Goal: Information Seeking & Learning: Learn about a topic

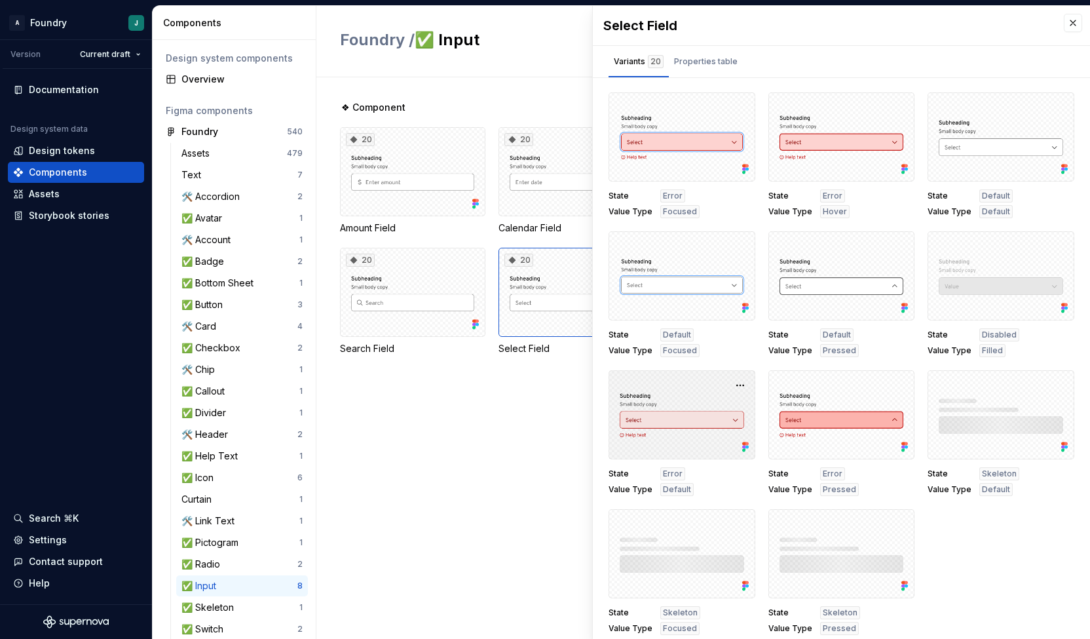
scroll to position [5, 0]
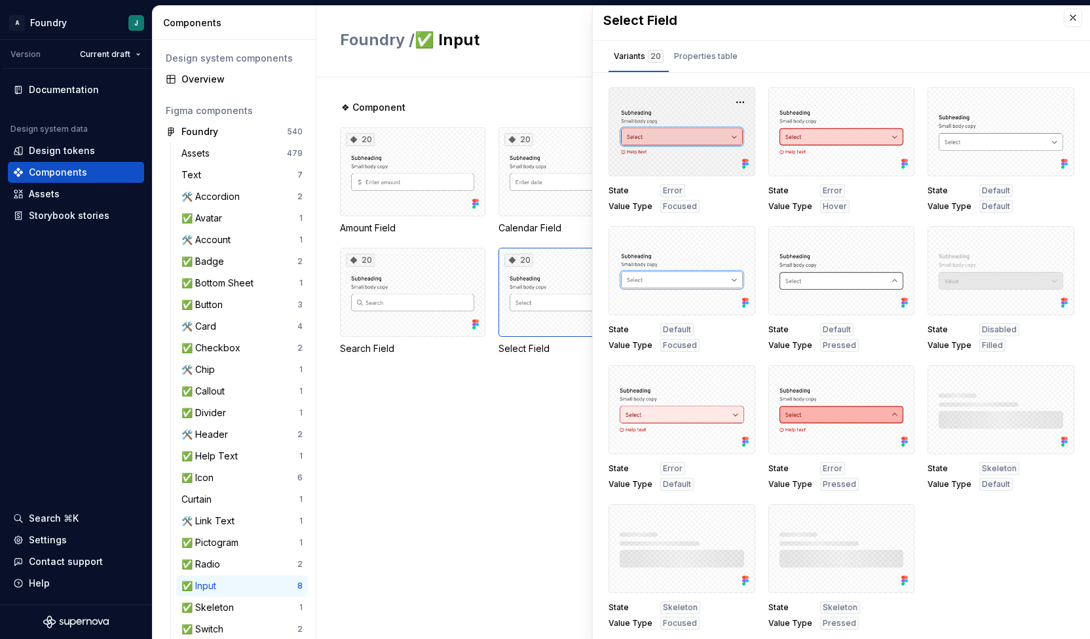
click at [692, 138] on div at bounding box center [682, 131] width 147 height 89
click at [732, 98] on button "button" at bounding box center [740, 102] width 18 height 18
click at [675, 128] on div "Open in [GEOGRAPHIC_DATA]" at bounding box center [691, 139] width 85 height 39
click at [407, 446] on div "❖ Component 20 Amount Field 20 Calendar Field 20 Contact Number Field 20 Input …" at bounding box center [715, 357] width 750 height 561
click at [224, 86] on div "Overview" at bounding box center [234, 79] width 147 height 21
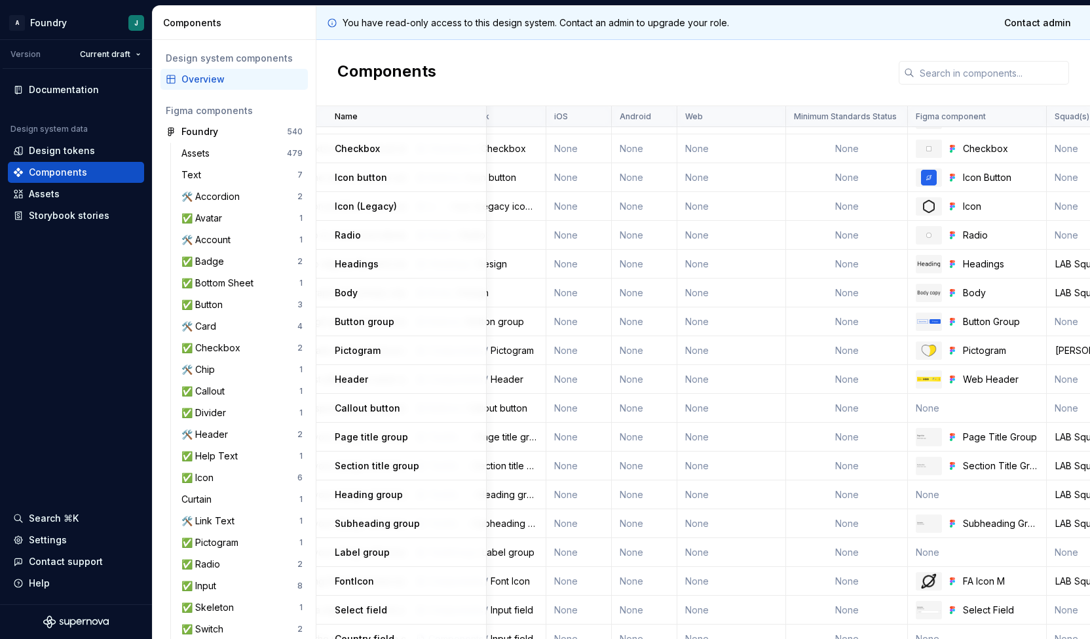
scroll to position [569, 938]
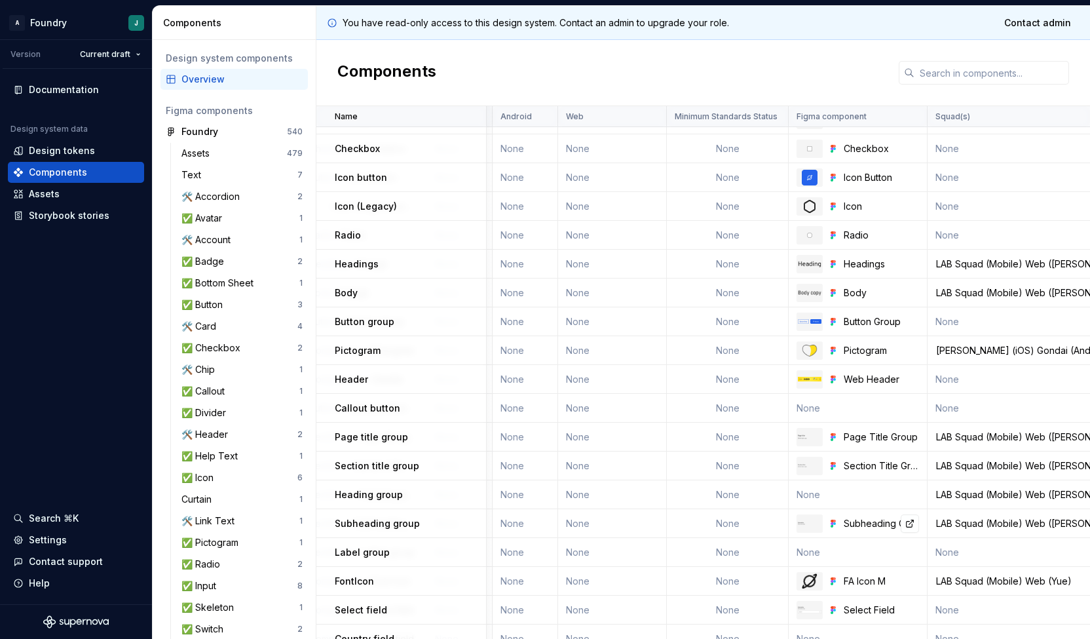
click at [806, 526] on div at bounding box center [810, 523] width 26 height 18
click at [911, 525] on link at bounding box center [910, 523] width 18 height 18
click at [909, 264] on link at bounding box center [910, 264] width 18 height 18
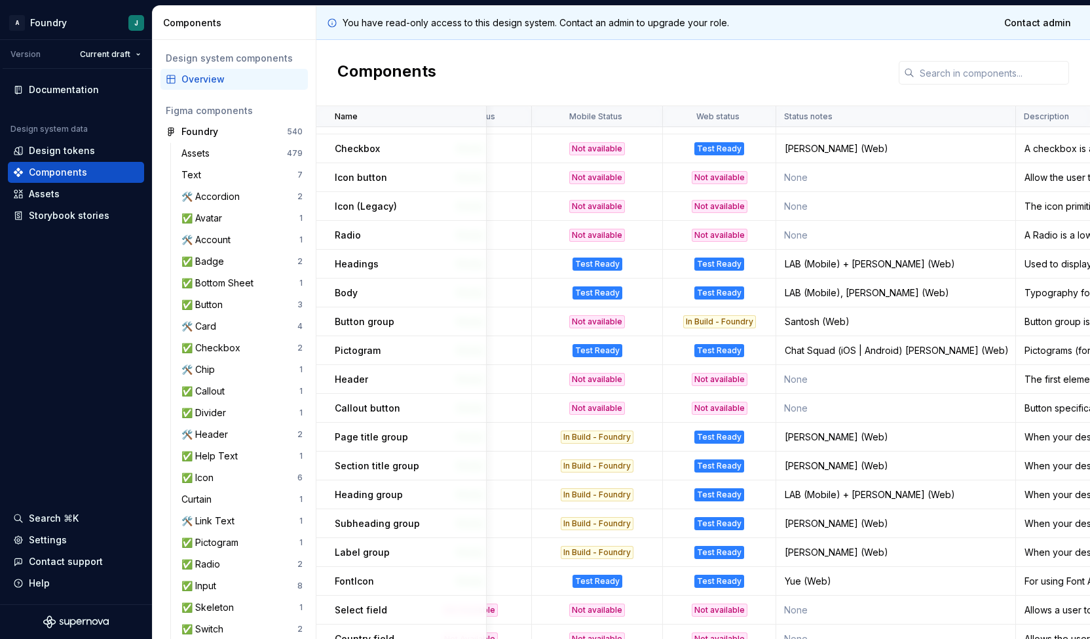
scroll to position [569, 0]
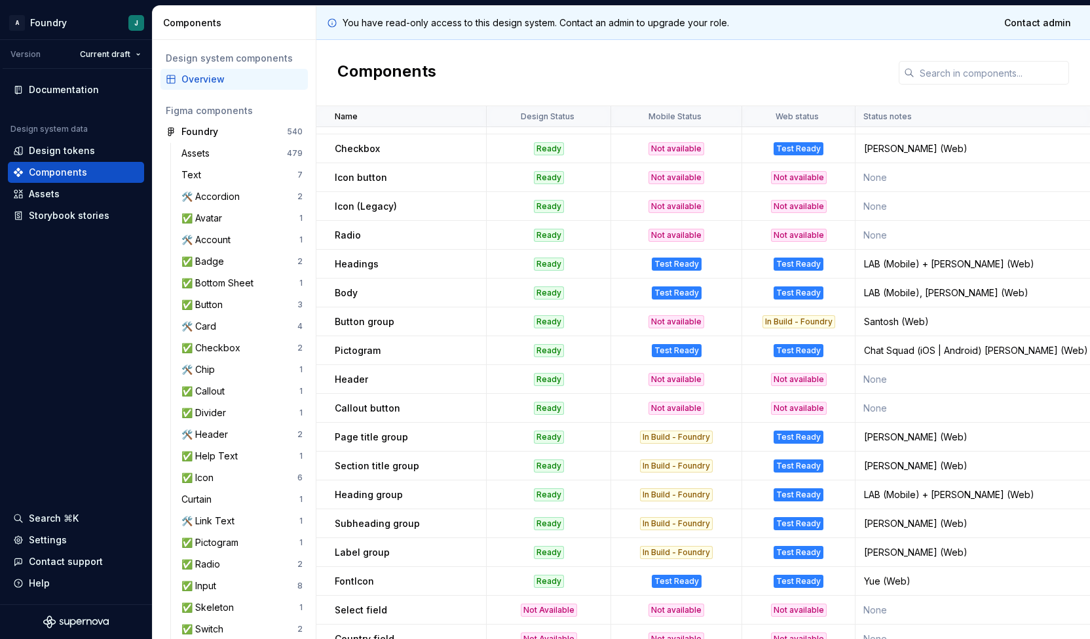
click at [717, 546] on div "In Build - Foundry" at bounding box center [676, 552] width 129 height 13
click at [841, 542] on td "Test Ready" at bounding box center [798, 552] width 113 height 29
click at [913, 558] on td "[PERSON_NAME] (Web)" at bounding box center [976, 552] width 240 height 29
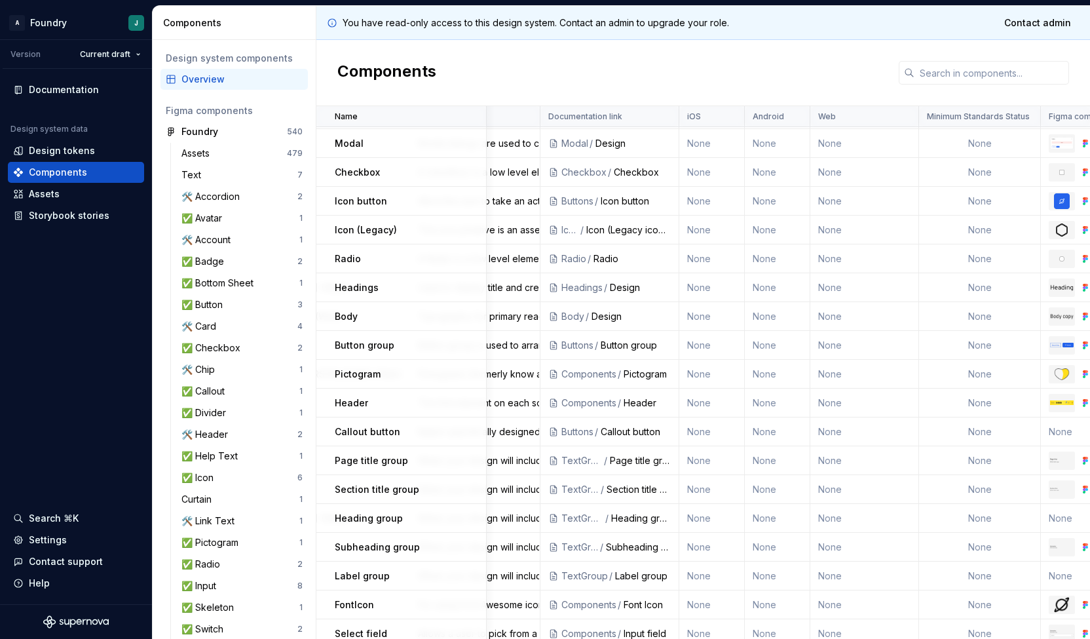
scroll to position [546, 702]
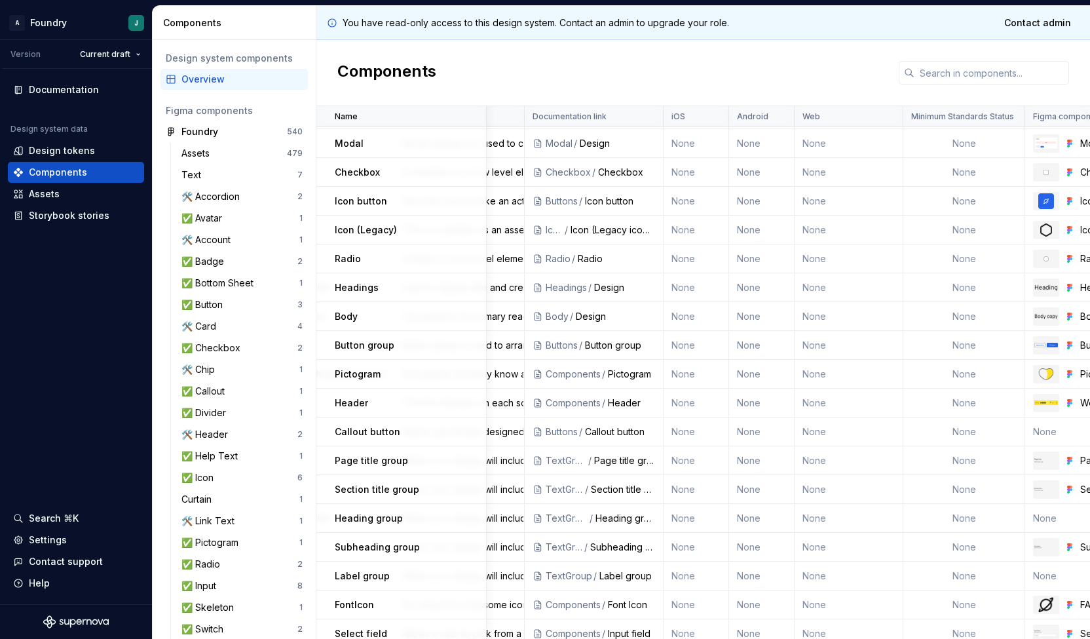
click at [560, 577] on div "TextGroup" at bounding box center [569, 575] width 47 height 13
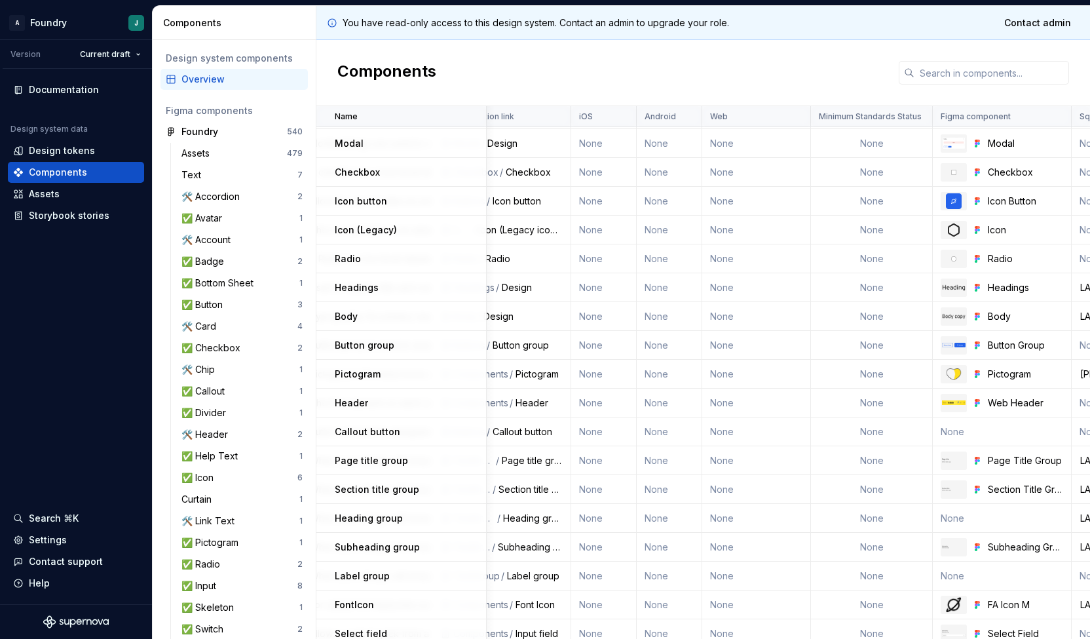
scroll to position [546, 730]
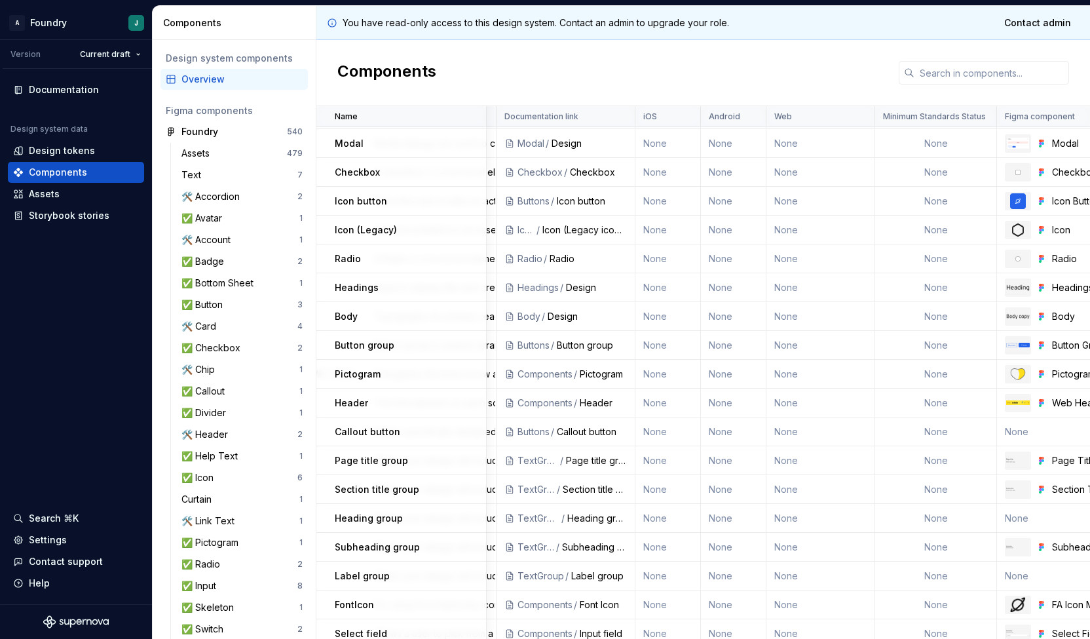
click at [553, 576] on div "TextGroup" at bounding box center [541, 575] width 47 height 13
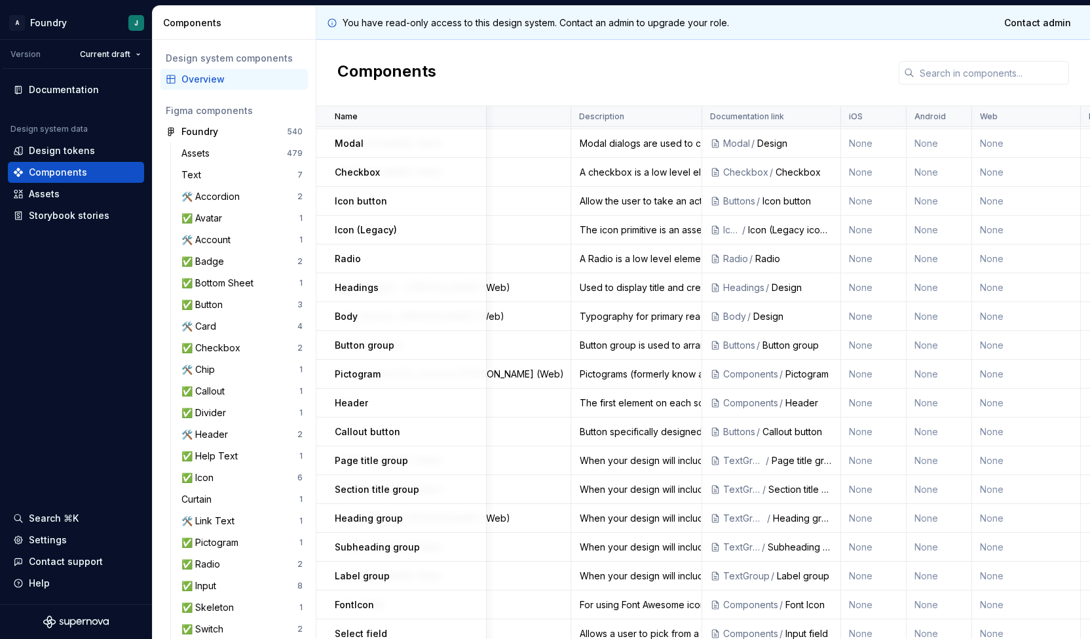
scroll to position [546, 0]
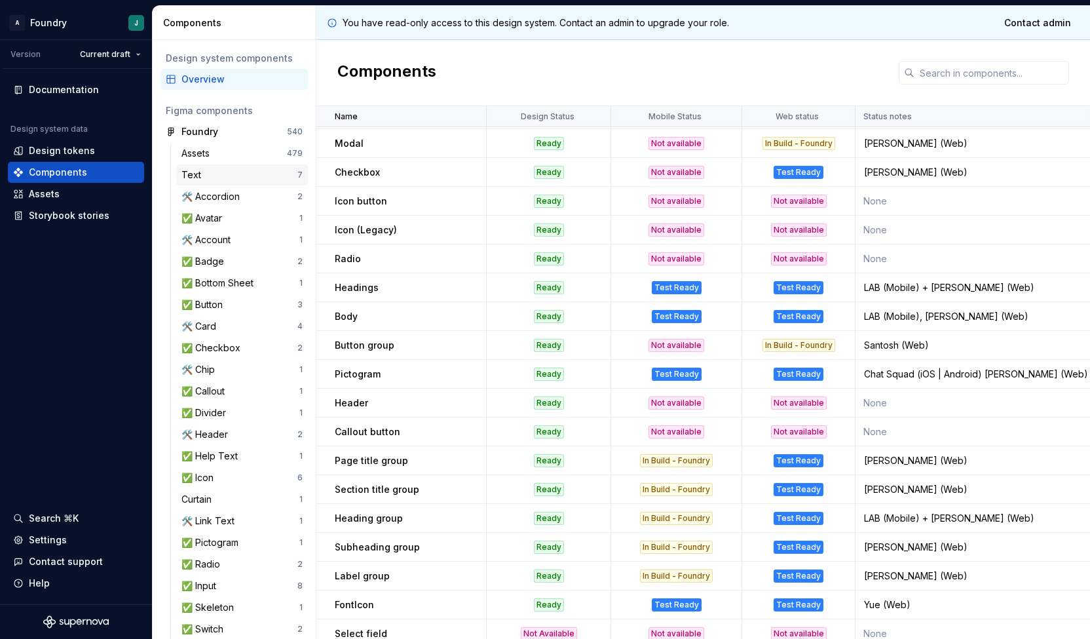
click at [218, 170] on div "Text" at bounding box center [239, 174] width 116 height 13
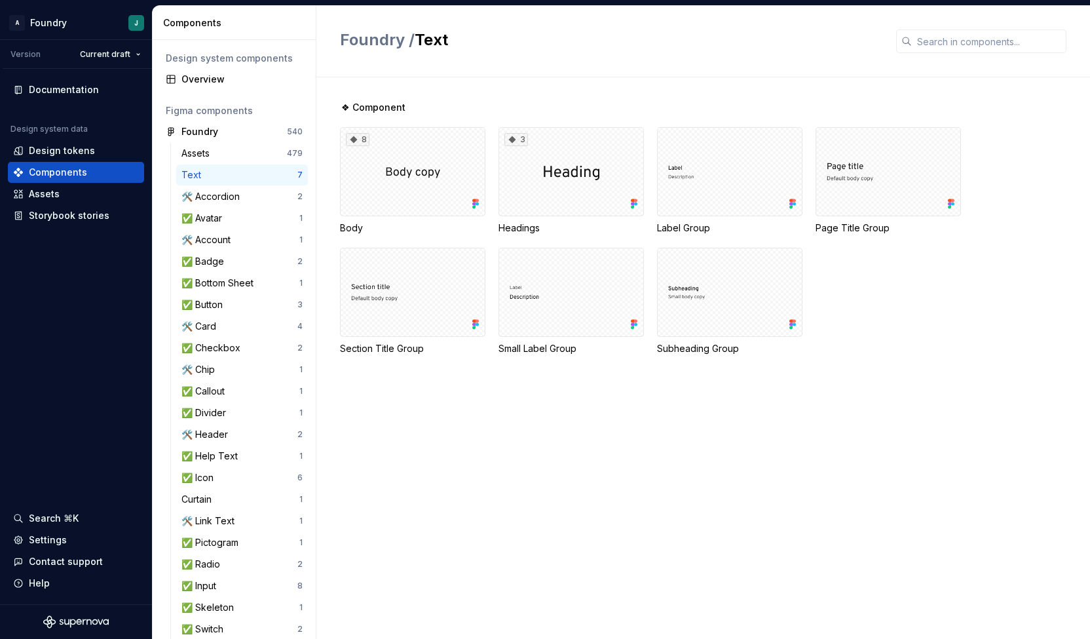
click at [465, 424] on div "❖ Component 8 Body 3 Headings Label Group Page Title Group Section Title Group …" at bounding box center [715, 357] width 750 height 561
click at [603, 427] on div "❖ Component 8 Body 3 Headings Label Group Page Title Group Section Title Group …" at bounding box center [715, 357] width 750 height 561
click at [951, 314] on div "8 Body 3 Headings Label Group Page Title Group Section Title Group Small Label …" at bounding box center [715, 241] width 750 height 228
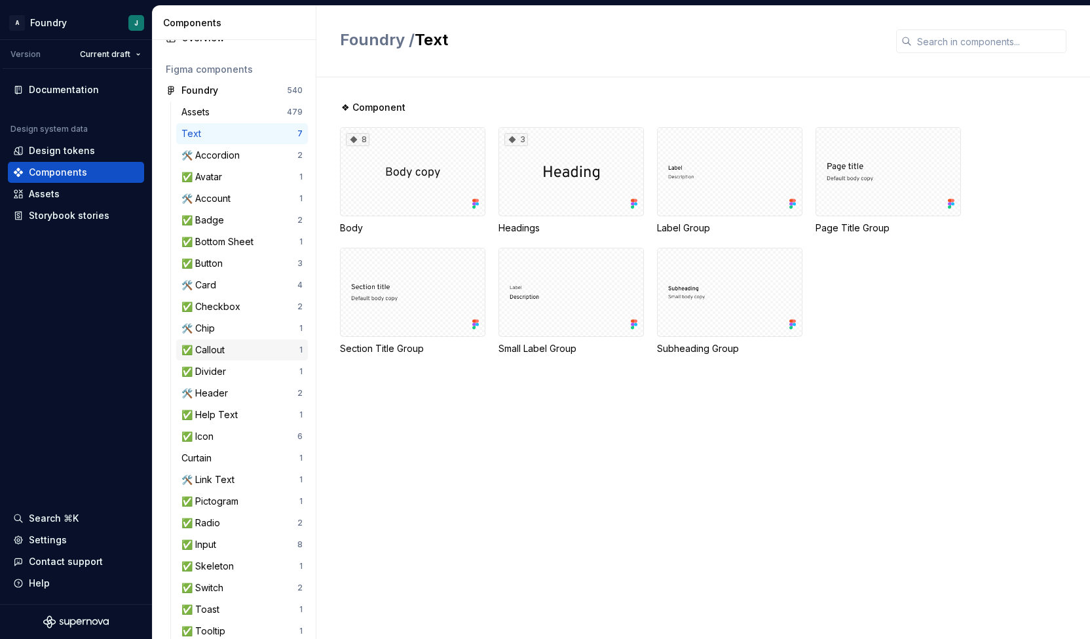
scroll to position [40, 0]
click at [560, 310] on div at bounding box center [571, 292] width 145 height 89
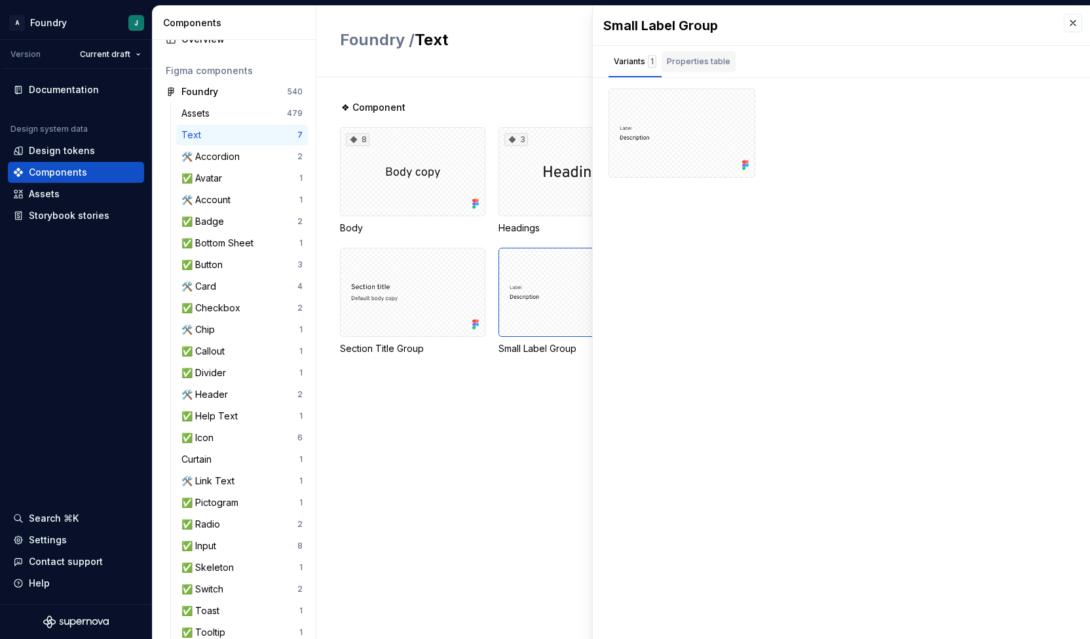
click at [695, 58] on div "Properties table" at bounding box center [699, 61] width 64 height 13
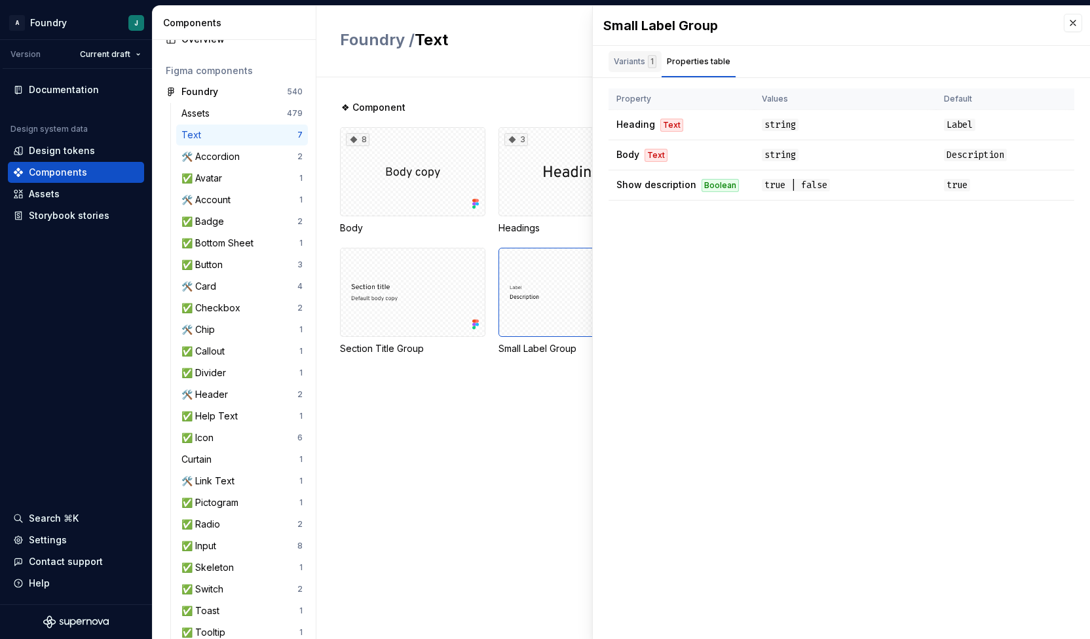
click at [630, 62] on div "Variants 1" at bounding box center [635, 61] width 43 height 13
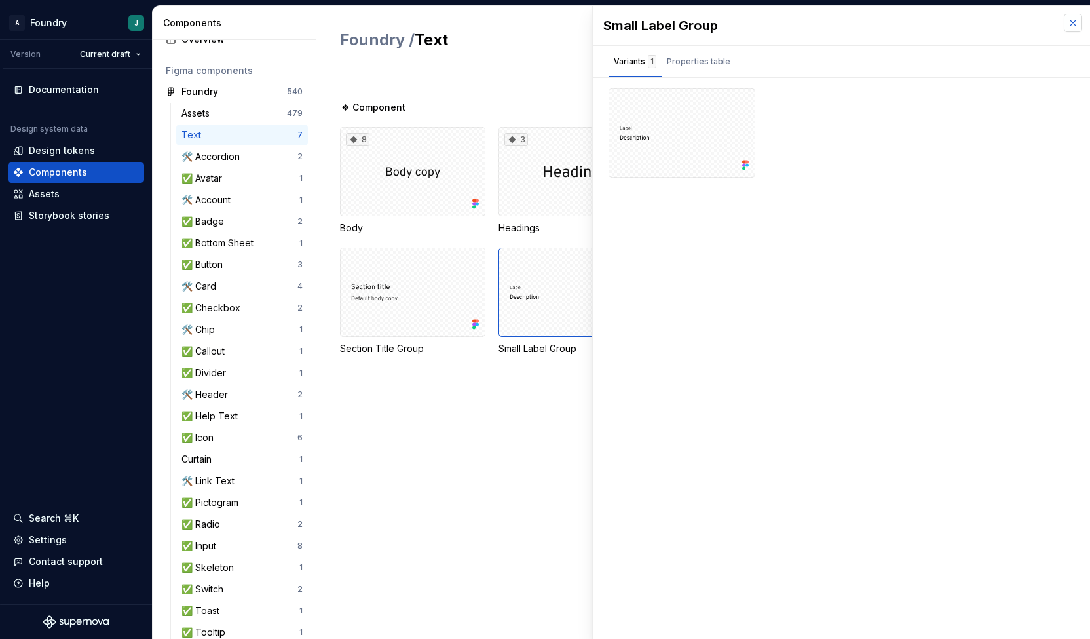
click at [1072, 26] on button "button" at bounding box center [1073, 23] width 18 height 18
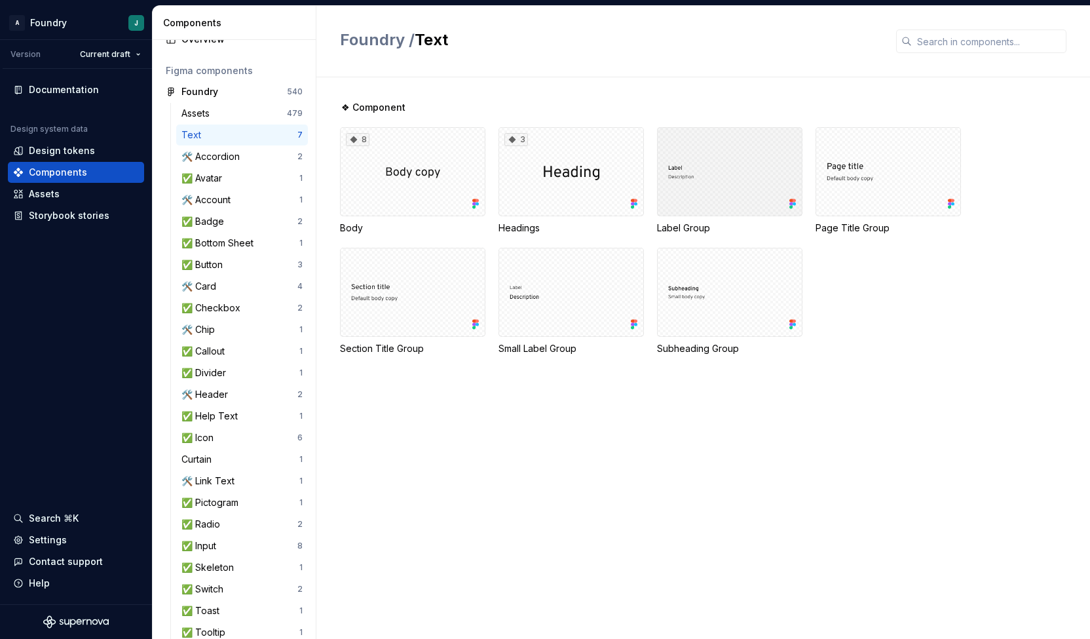
click at [735, 174] on div at bounding box center [729, 171] width 145 height 89
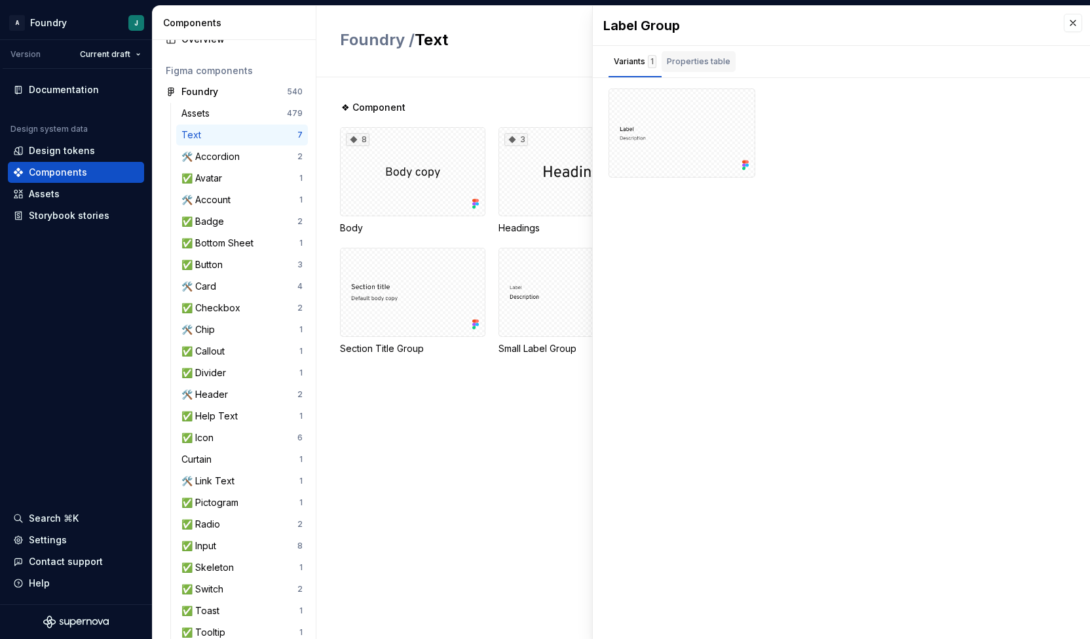
click at [701, 55] on div "Properties table" at bounding box center [699, 61] width 64 height 13
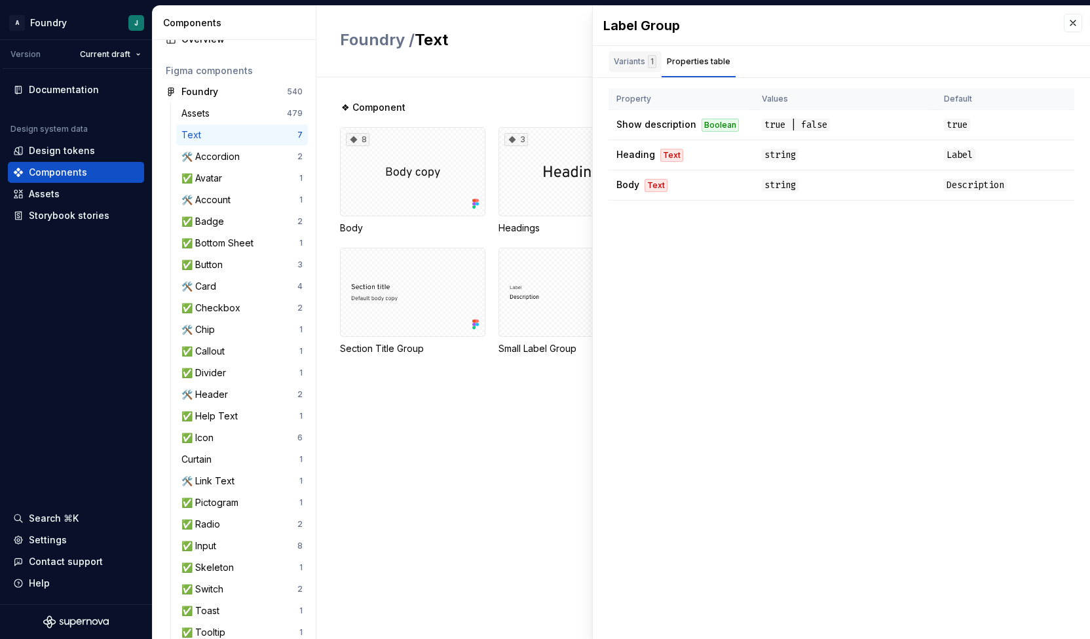
click at [630, 62] on div "Variants 1" at bounding box center [635, 61] width 43 height 13
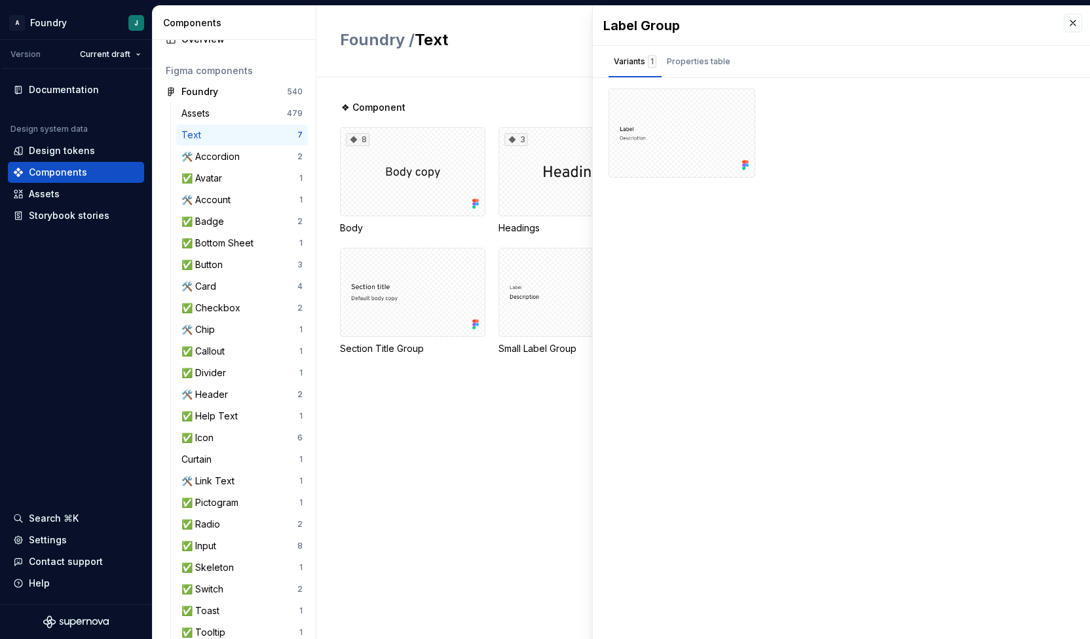
click at [550, 83] on div "❖ Component 8 Body 3 Headings Label Group Page Title Group Section Title Group …" at bounding box center [715, 357] width 750 height 561
click at [1075, 26] on button "button" at bounding box center [1073, 23] width 18 height 18
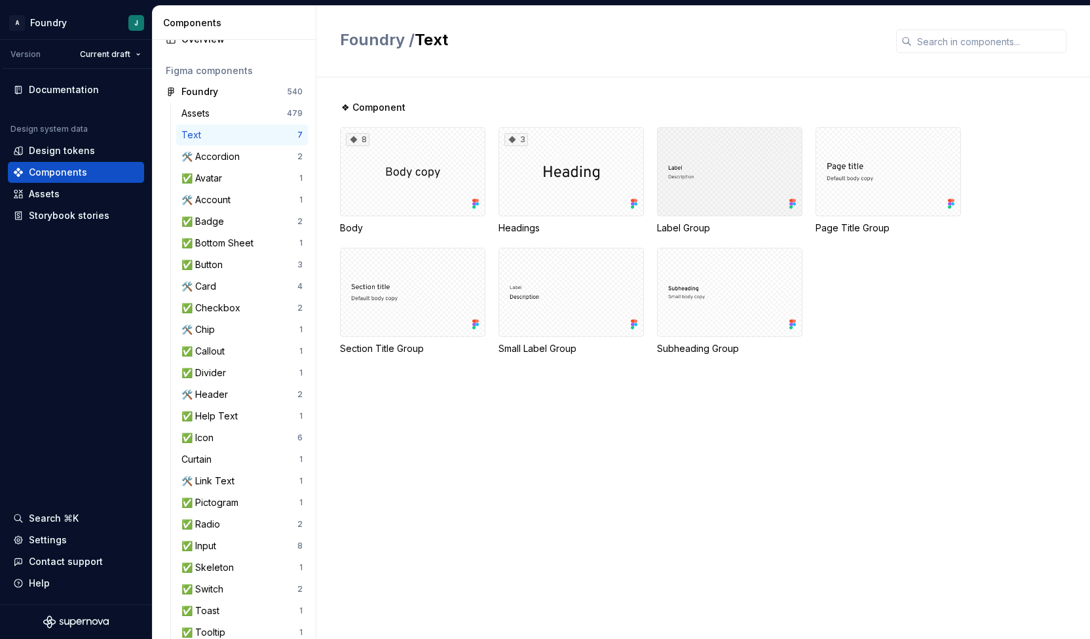
click at [750, 184] on div at bounding box center [729, 171] width 145 height 89
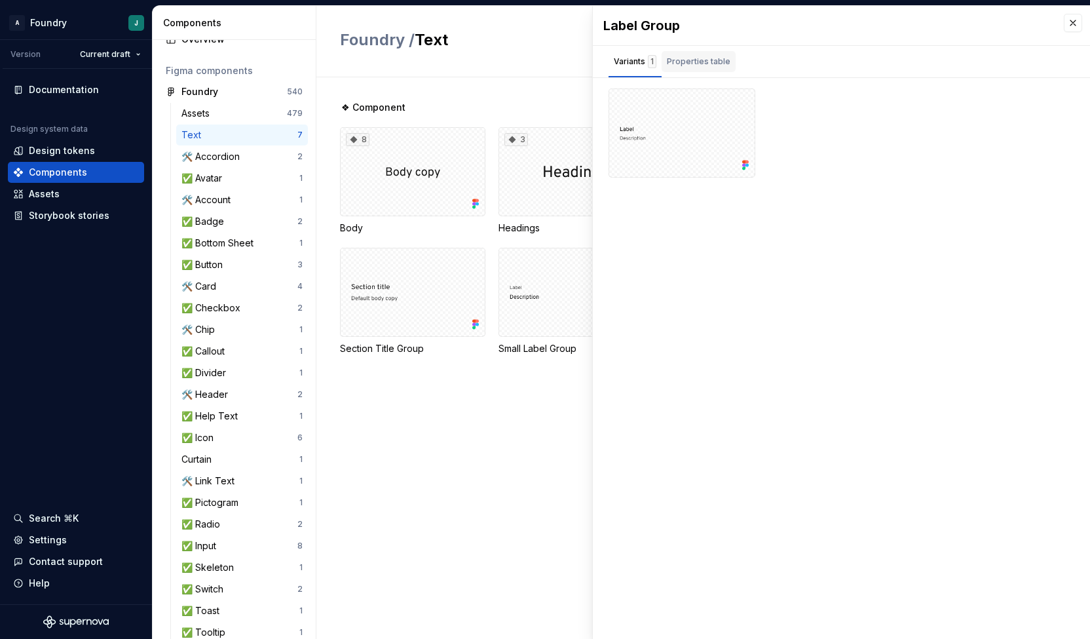
click at [689, 60] on div "Properties table" at bounding box center [699, 61] width 64 height 13
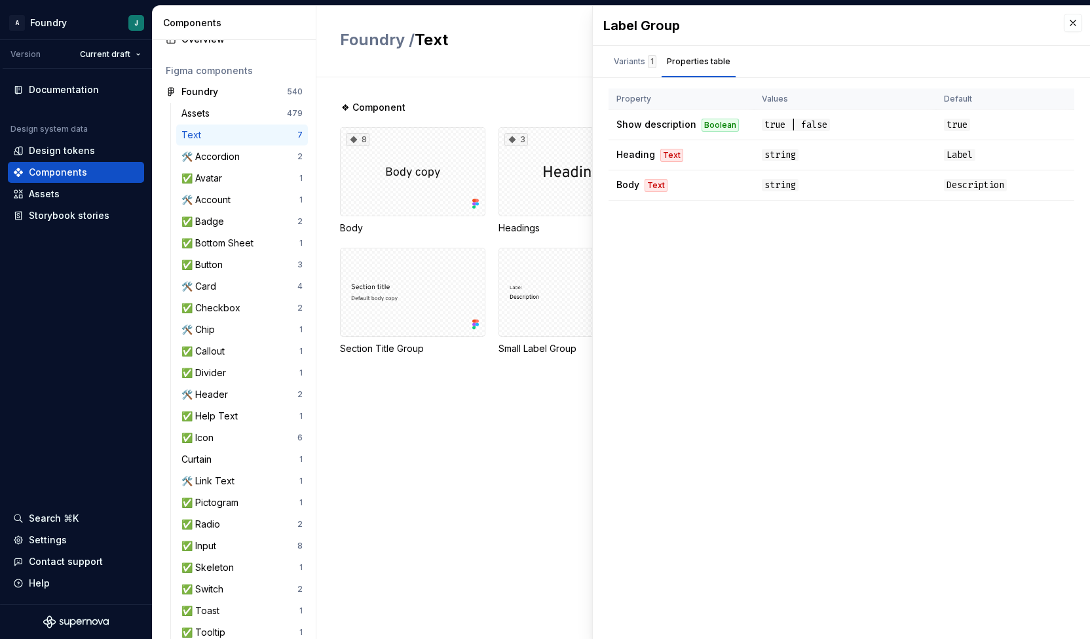
click at [569, 71] on div "Foundry / Text" at bounding box center [703, 41] width 774 height 71
click at [1076, 22] on button "button" at bounding box center [1073, 23] width 18 height 18
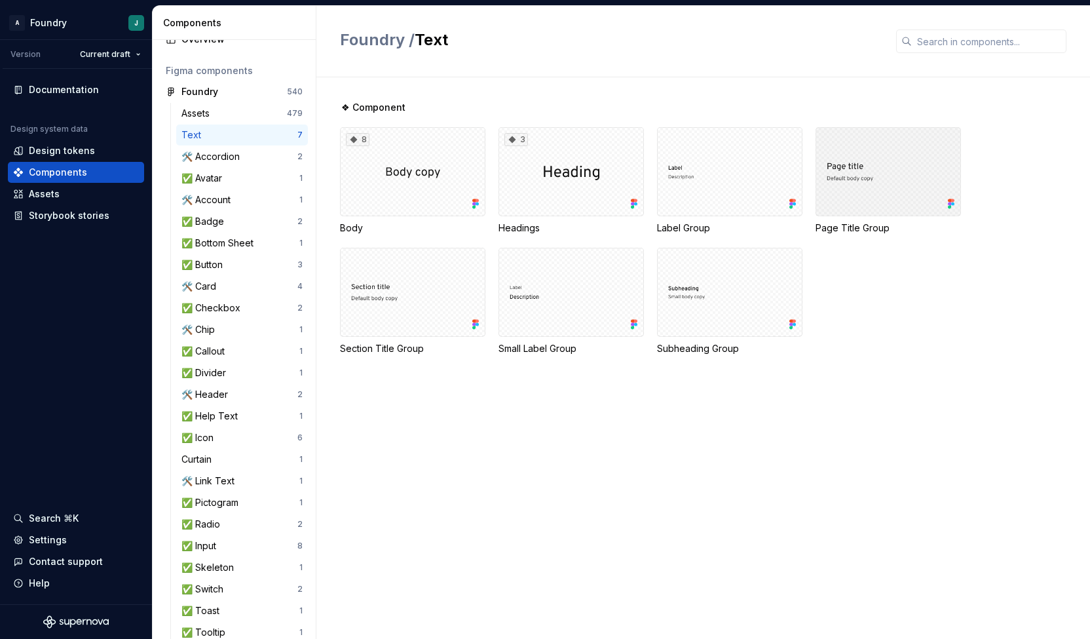
click at [875, 152] on div at bounding box center [888, 171] width 145 height 89
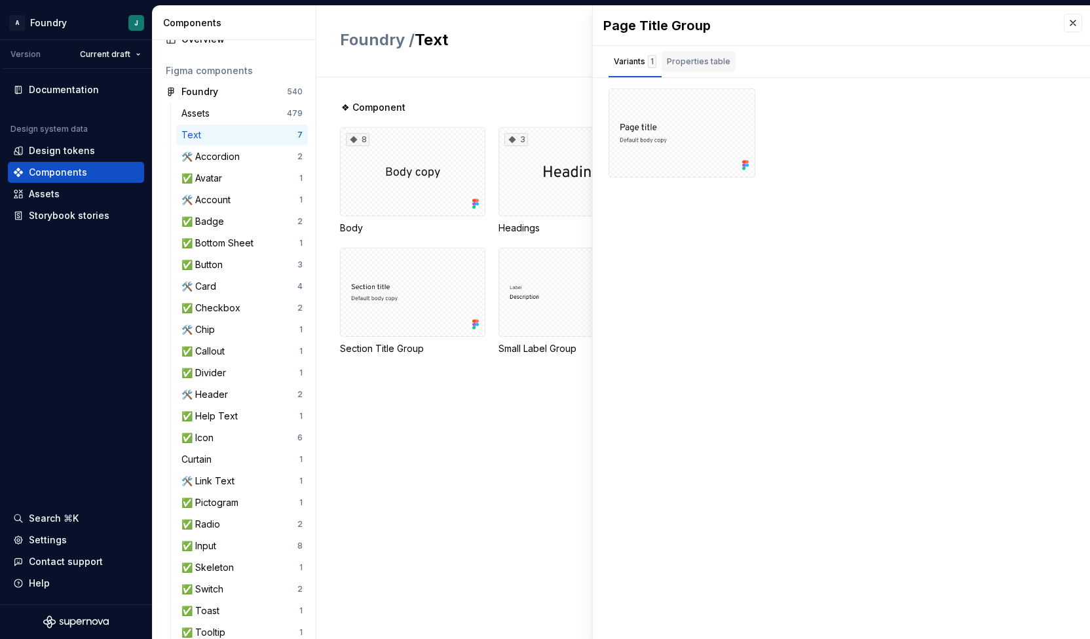
click at [695, 60] on div "Properties table" at bounding box center [699, 61] width 64 height 13
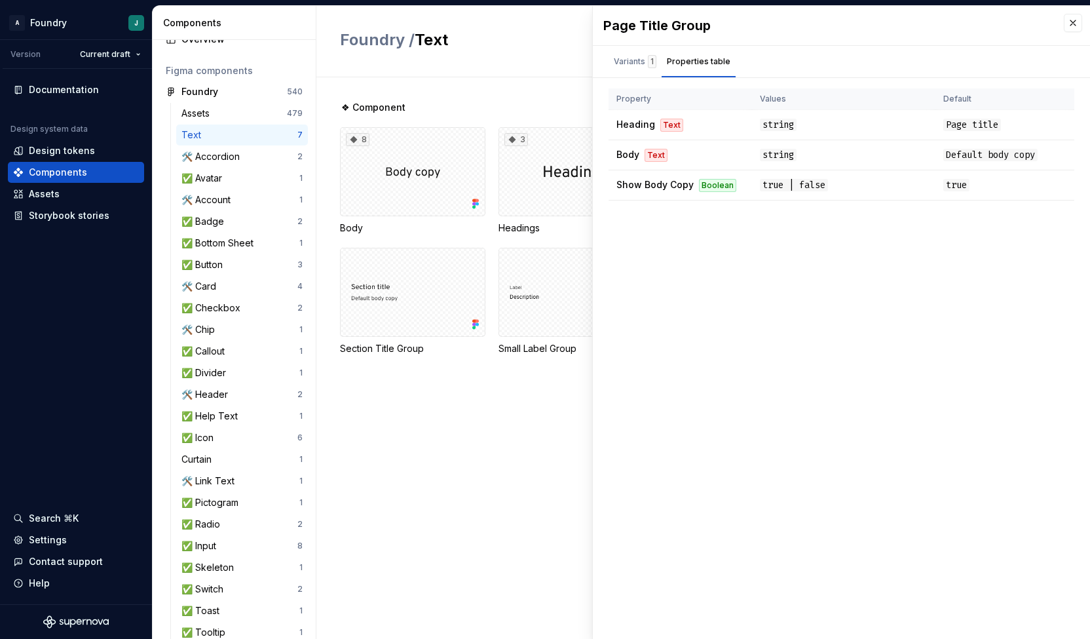
click at [528, 102] on div "❖ Component" at bounding box center [715, 107] width 750 height 13
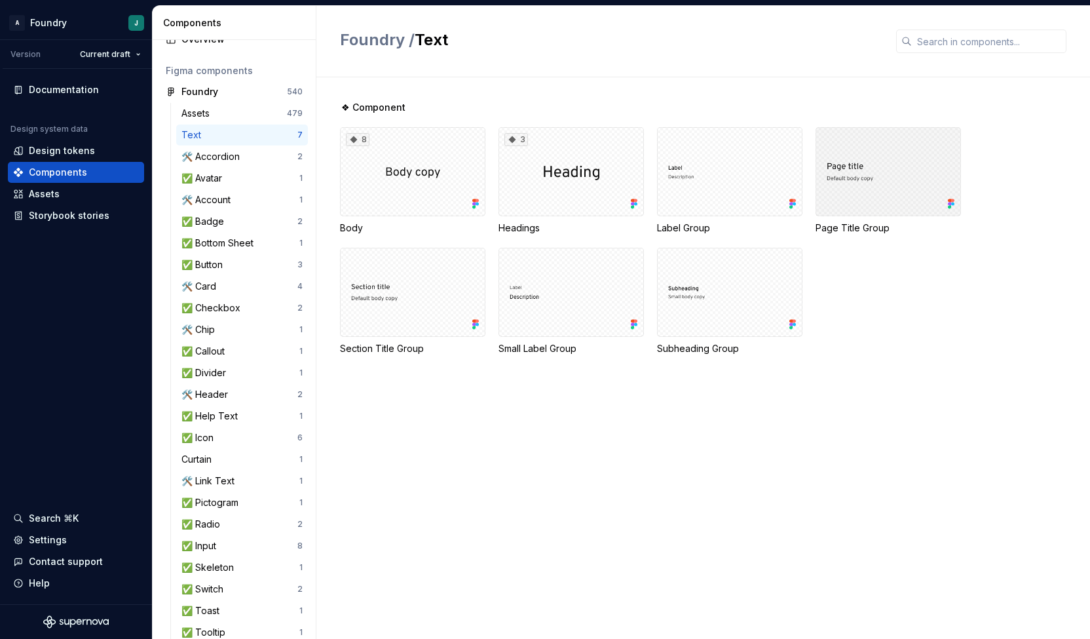
click at [862, 172] on div at bounding box center [888, 171] width 145 height 89
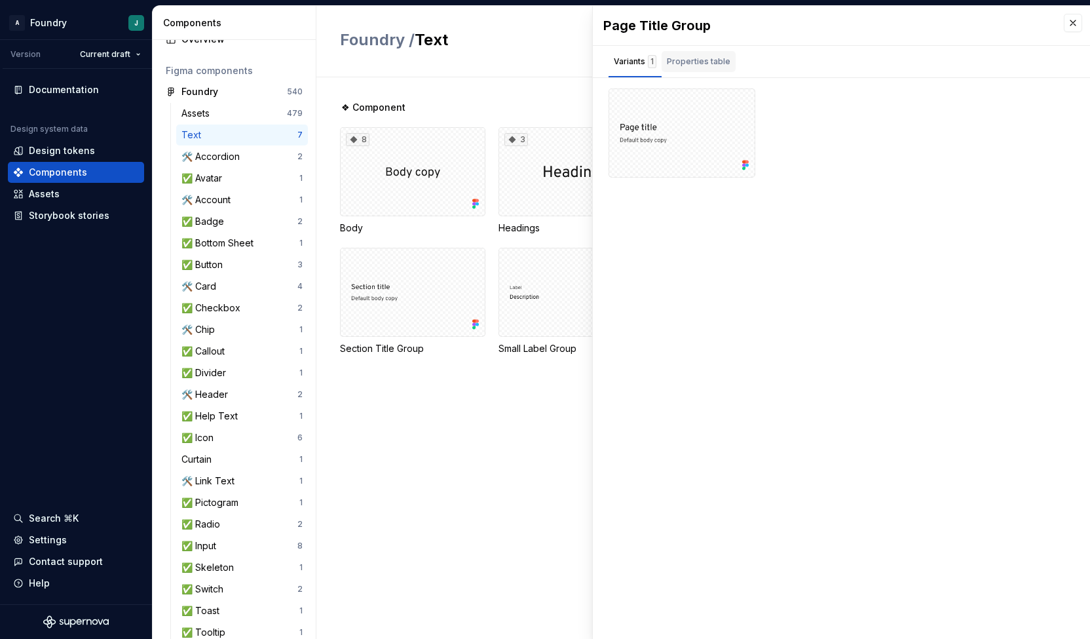
click at [700, 64] on div "Properties table" at bounding box center [699, 61] width 64 height 13
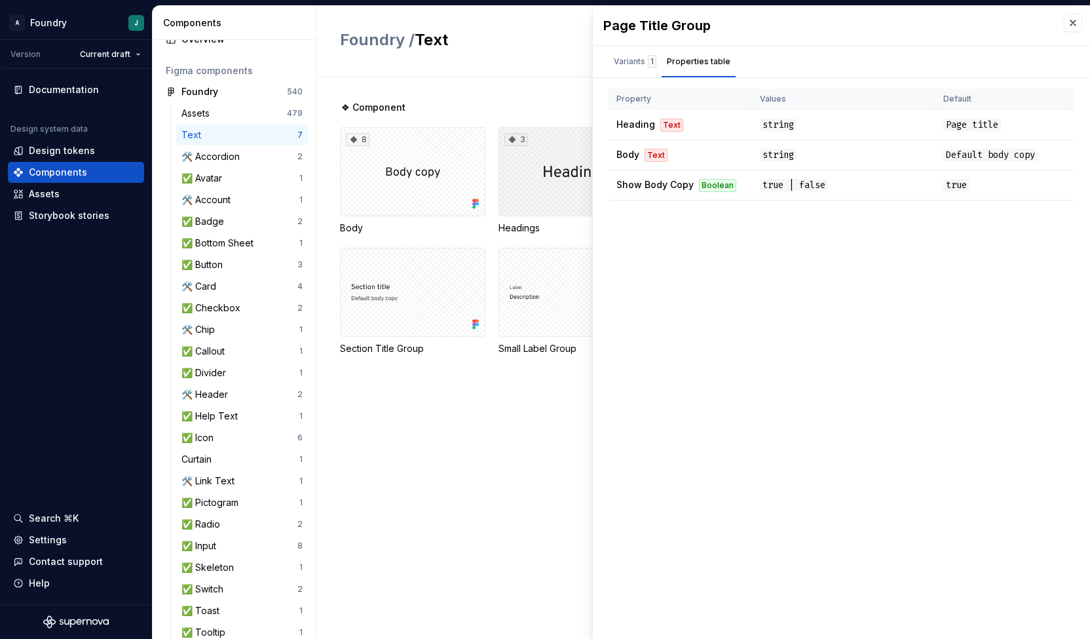
click at [555, 178] on div "3" at bounding box center [571, 171] width 145 height 89
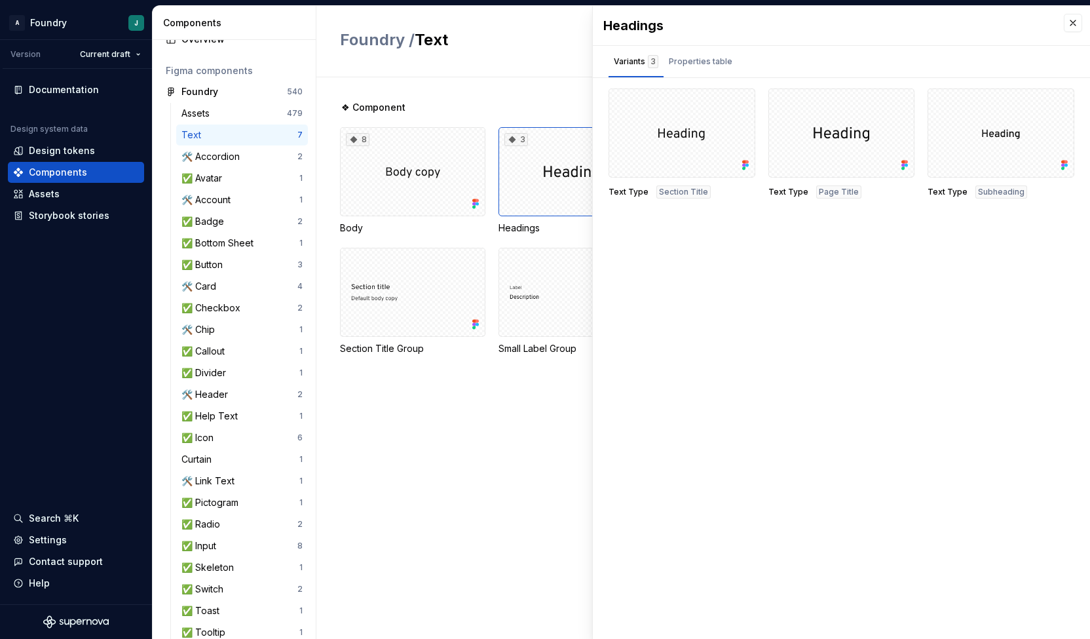
click at [523, 406] on div "❖ Component 8 Body 3 Headings Label Group Page Title Group Section Title Group …" at bounding box center [715, 357] width 750 height 561
click at [1076, 25] on button "button" at bounding box center [1073, 23] width 18 height 18
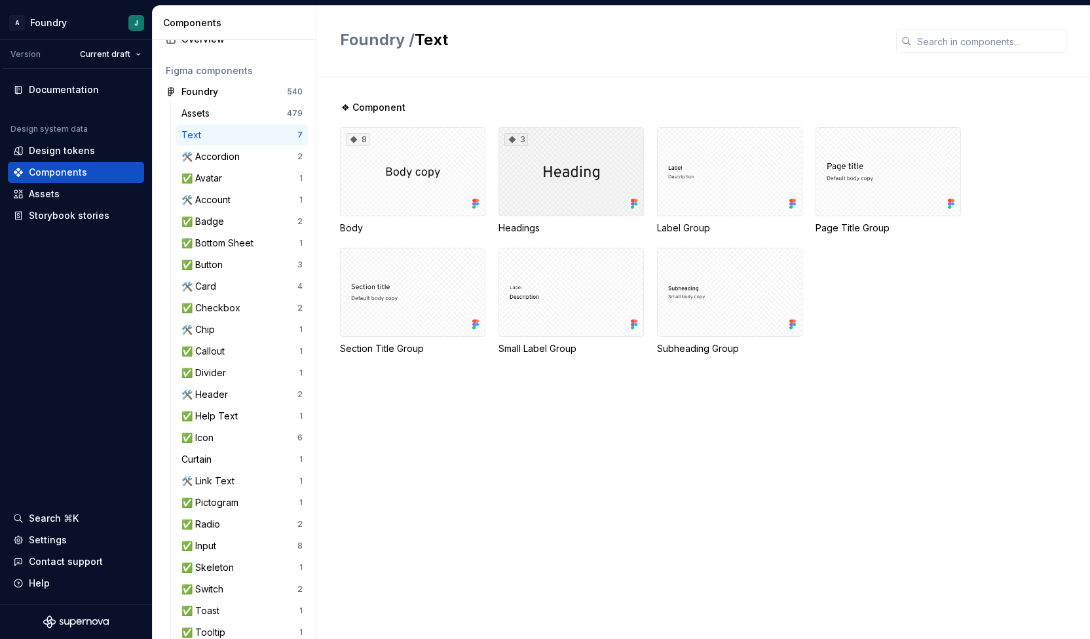
click at [578, 163] on div "3" at bounding box center [571, 171] width 145 height 89
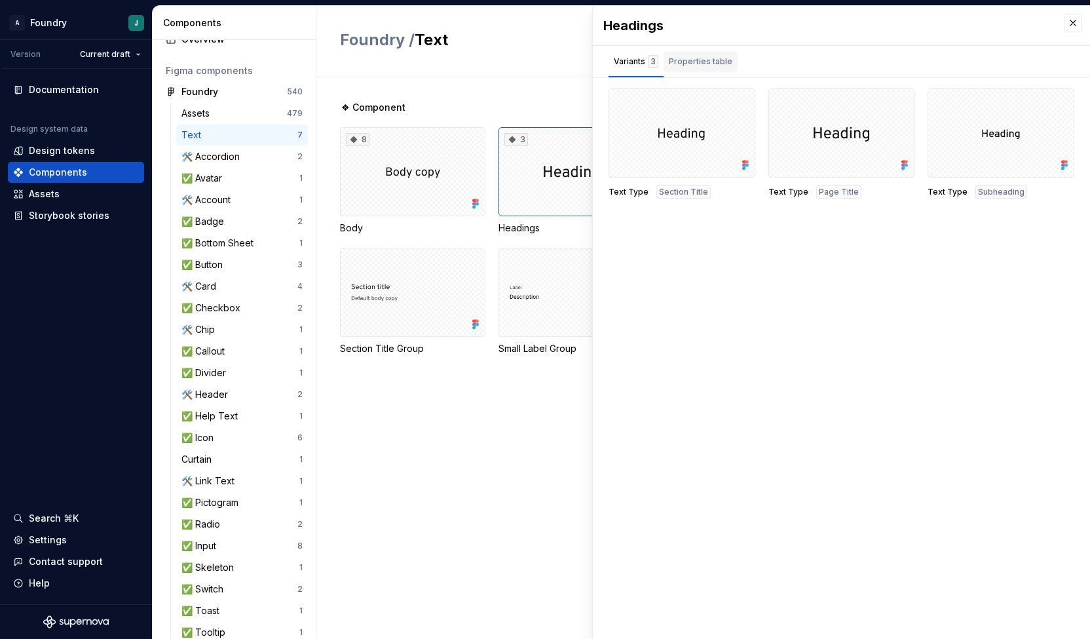
click at [698, 65] on div "Properties table" at bounding box center [701, 61] width 64 height 13
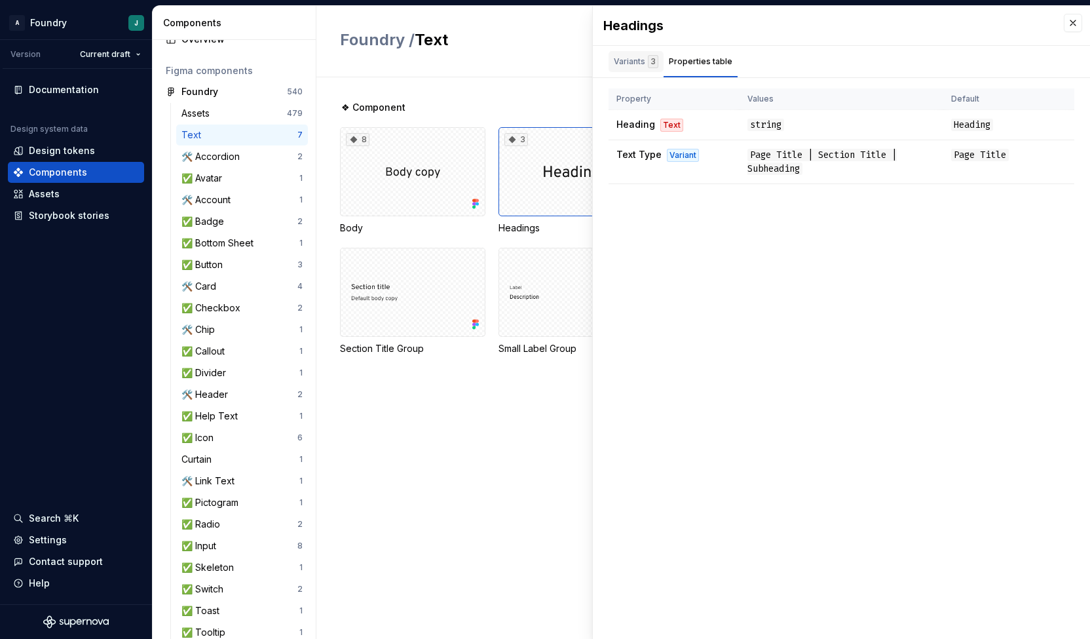
click at [630, 66] on div "Variants 3" at bounding box center [636, 61] width 45 height 13
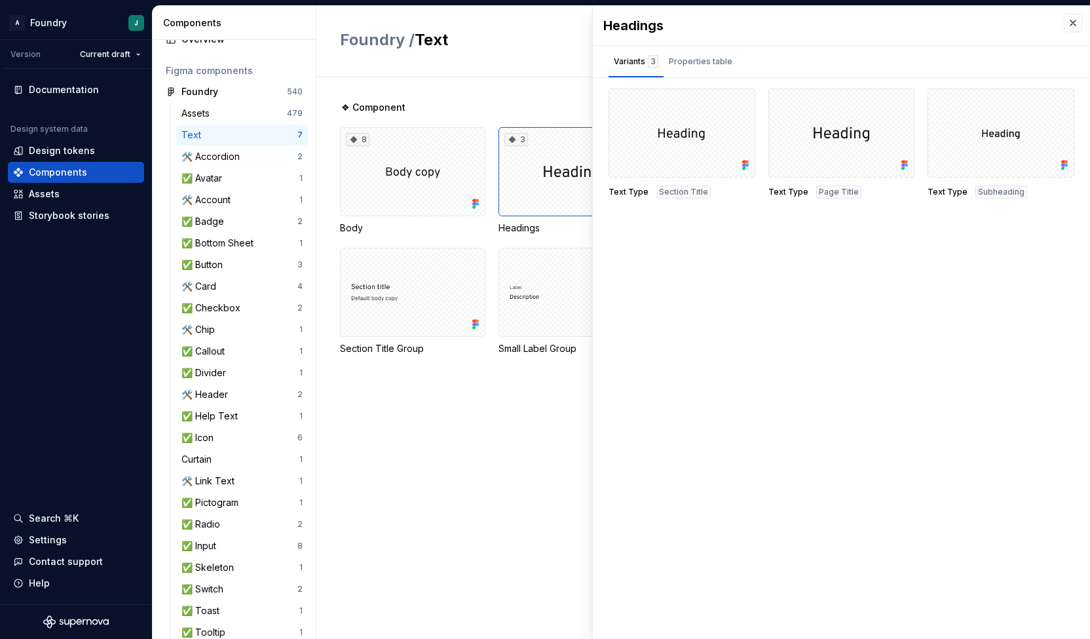
click at [936, 288] on div "Headings Variants 3 Properties table Text Type Section Title Text Type Page Tit…" at bounding box center [841, 322] width 497 height 633
click at [711, 67] on div "Properties table" at bounding box center [701, 61] width 74 height 21
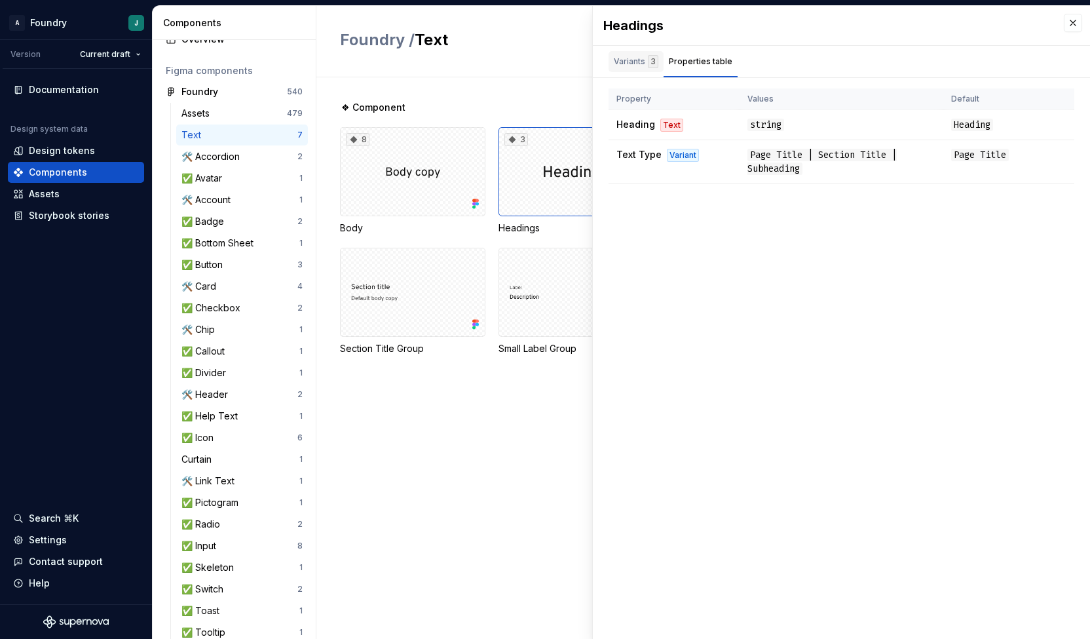
click at [626, 61] on div "Variants 3" at bounding box center [636, 61] width 45 height 13
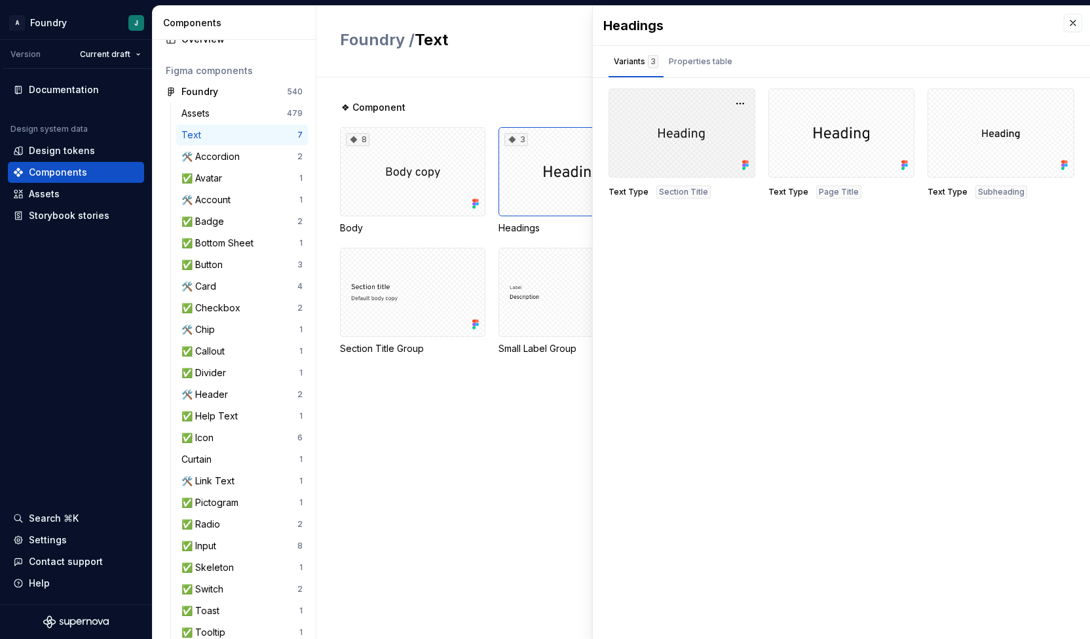
click at [721, 141] on div at bounding box center [682, 132] width 147 height 89
click at [736, 99] on button "button" at bounding box center [740, 103] width 18 height 18
click at [712, 128] on div "Open in [GEOGRAPHIC_DATA]" at bounding box center [698, 141] width 85 height 39
click at [225, 155] on div "🛠️ Accordion" at bounding box center [213, 156] width 64 height 13
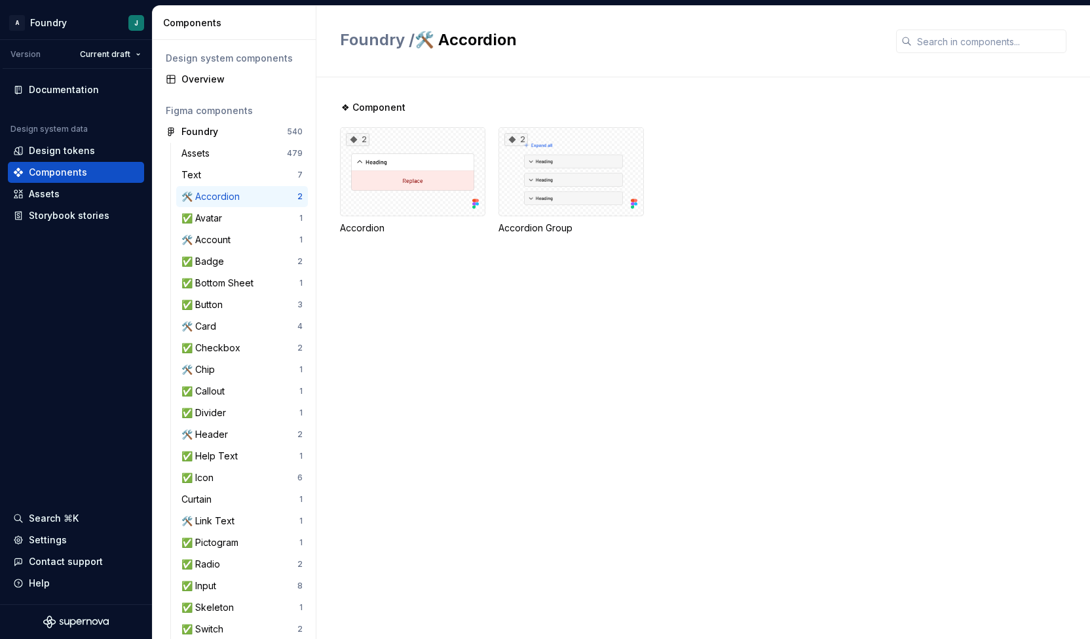
click at [471, 43] on h2 "Foundry / 🛠️ Accordion" at bounding box center [610, 39] width 541 height 21
copy h2 "ccordion"
